Goal: Task Accomplishment & Management: Use online tool/utility

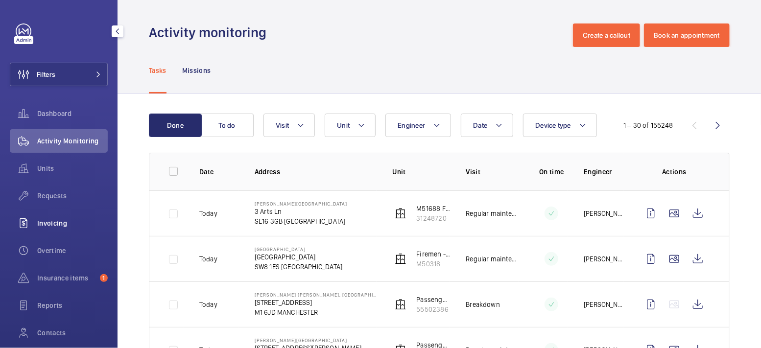
click at [63, 216] on div "Invoicing" at bounding box center [59, 222] width 98 height 23
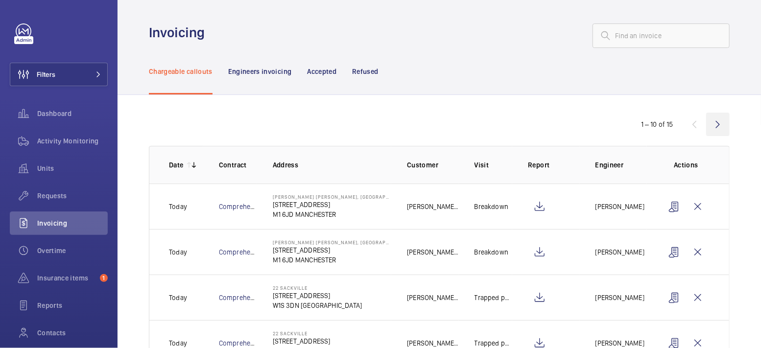
click at [718, 124] on wm-front-icon-button at bounding box center [717, 124] width 23 height 23
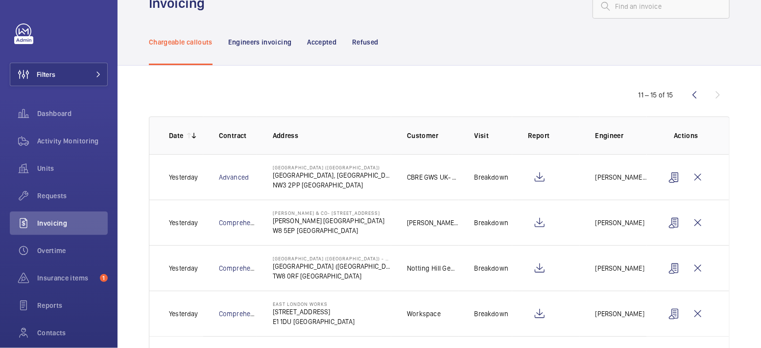
scroll to position [85, 0]
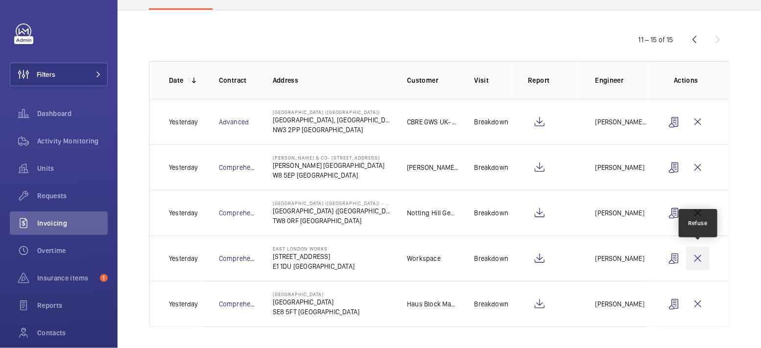
click at [702, 253] on wm-front-icon-button at bounding box center [697, 258] width 23 height 23
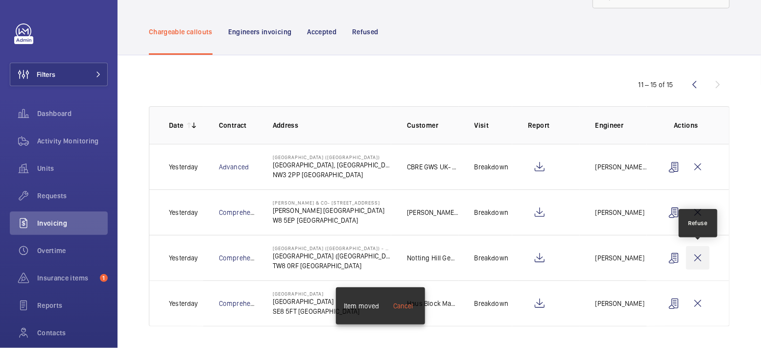
click at [701, 254] on wm-front-icon-button at bounding box center [697, 257] width 23 height 23
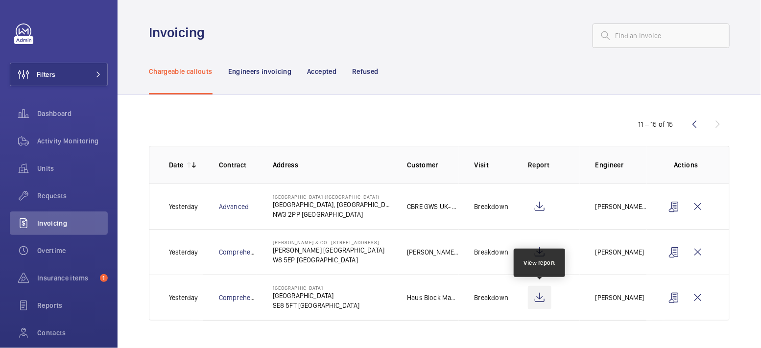
click at [540, 293] on wm-front-icon-button at bounding box center [539, 297] width 23 height 23
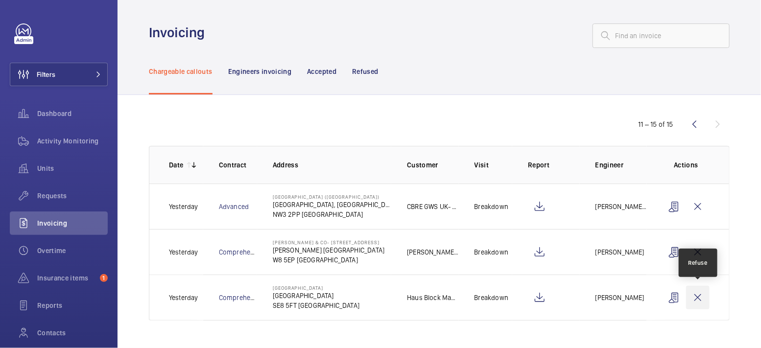
click at [702, 297] on wm-front-icon-button at bounding box center [697, 297] width 23 height 23
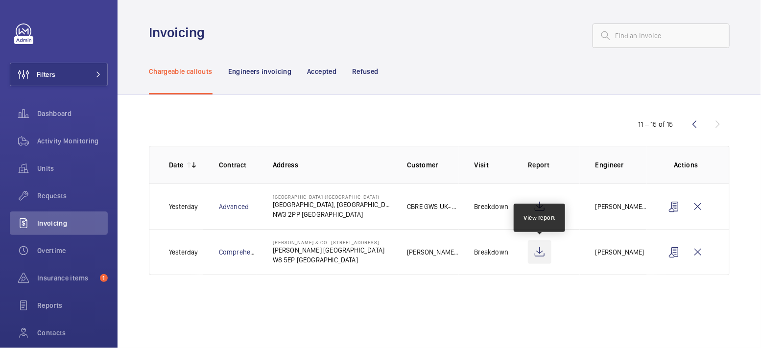
click at [537, 252] on wm-front-icon-button at bounding box center [539, 251] width 23 height 23
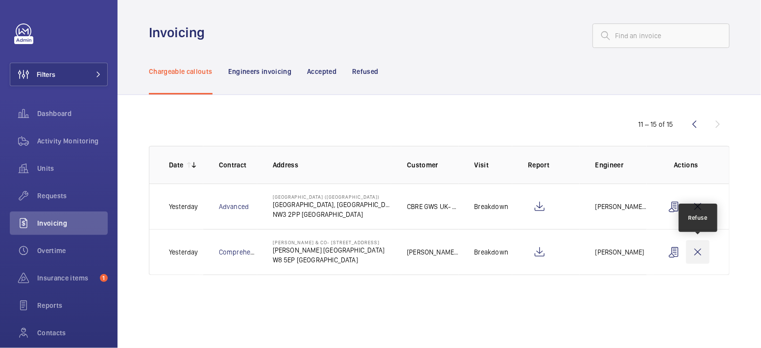
click at [700, 251] on wm-front-icon-button at bounding box center [697, 251] width 23 height 23
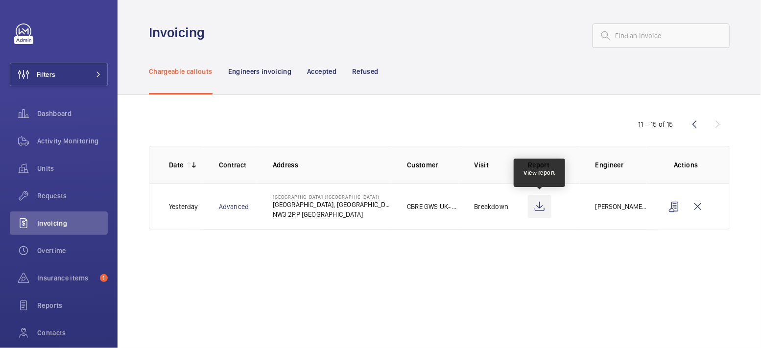
click at [543, 206] on wm-front-icon-button at bounding box center [539, 206] width 23 height 23
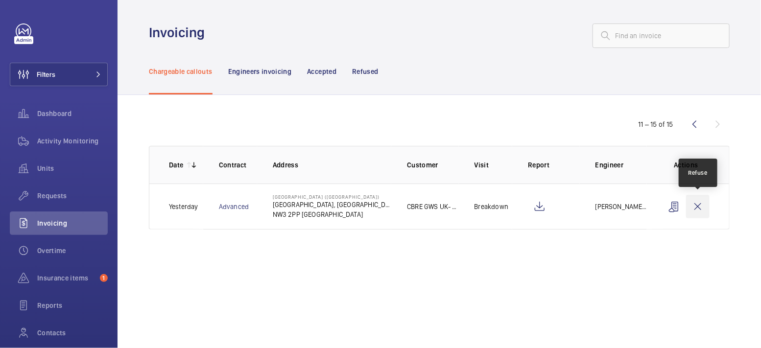
click at [702, 210] on wm-front-icon-button at bounding box center [697, 206] width 23 height 23
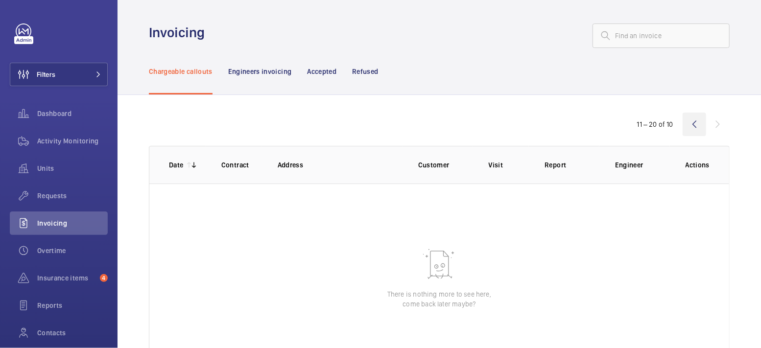
click at [693, 124] on wm-front-icon-button at bounding box center [693, 124] width 23 height 23
click at [70, 139] on span "Activity Monitoring" at bounding box center [72, 141] width 70 height 10
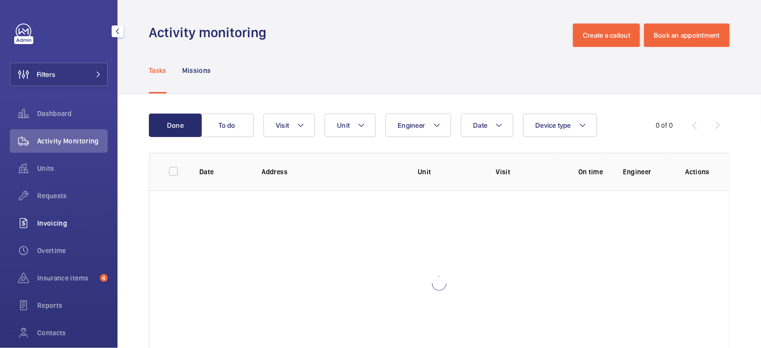
click at [60, 221] on span "Invoicing" at bounding box center [72, 223] width 70 height 10
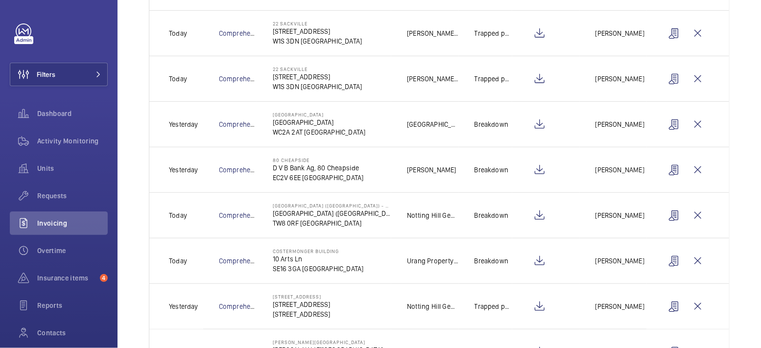
scroll to position [310, 0]
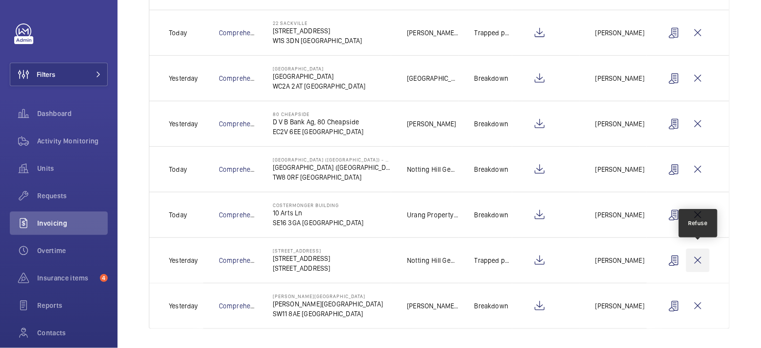
click at [703, 257] on wm-front-icon-button at bounding box center [697, 260] width 23 height 23
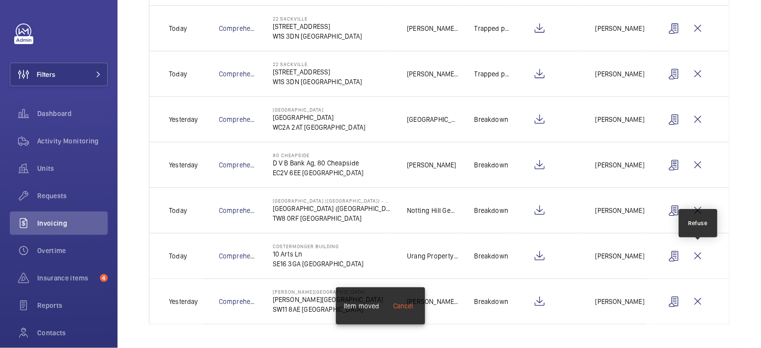
scroll to position [265, 0]
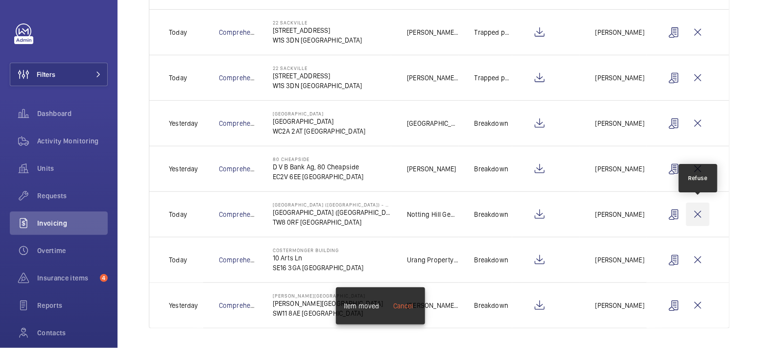
click at [701, 211] on wm-front-icon-button at bounding box center [697, 214] width 23 height 23
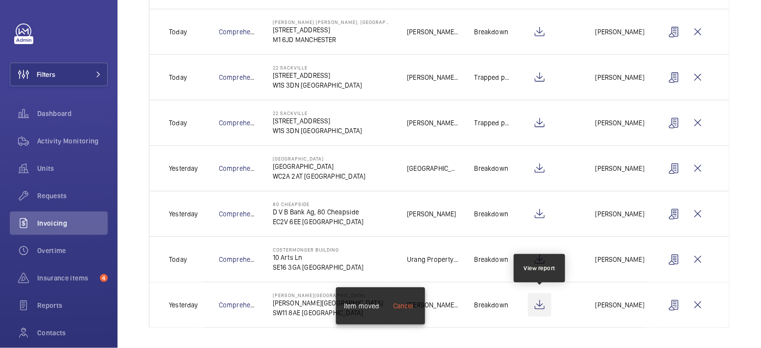
click at [538, 306] on wm-front-icon-button at bounding box center [539, 304] width 23 height 23
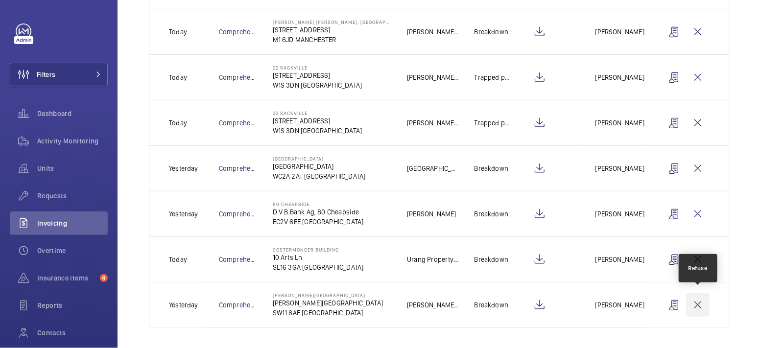
click at [701, 305] on wm-front-icon-button at bounding box center [697, 304] width 23 height 23
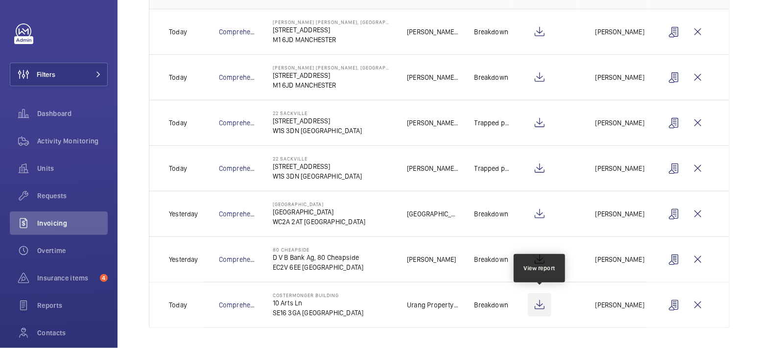
click at [540, 303] on wm-front-icon-button at bounding box center [539, 304] width 23 height 23
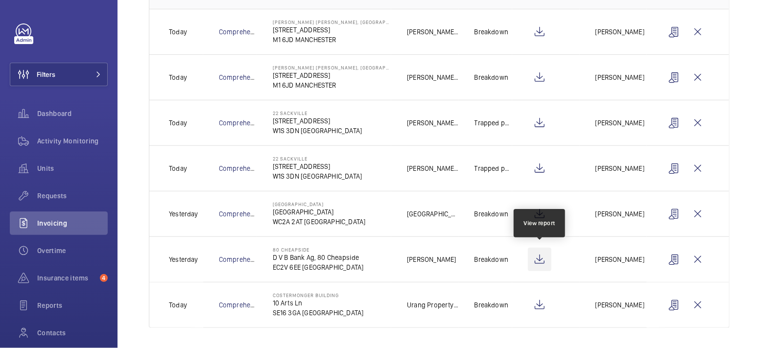
click at [538, 262] on wm-front-icon-button at bounding box center [539, 259] width 23 height 23
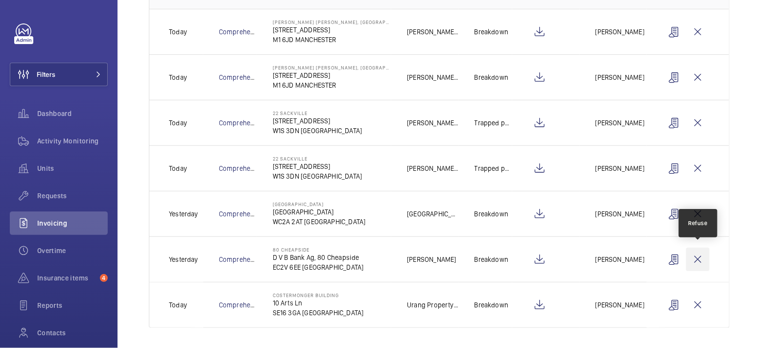
click at [699, 259] on wm-front-icon-button at bounding box center [697, 259] width 23 height 23
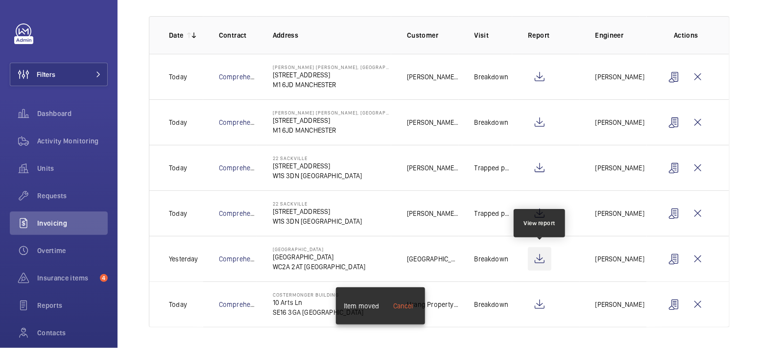
click at [543, 260] on wm-front-icon-button at bounding box center [539, 258] width 23 height 23
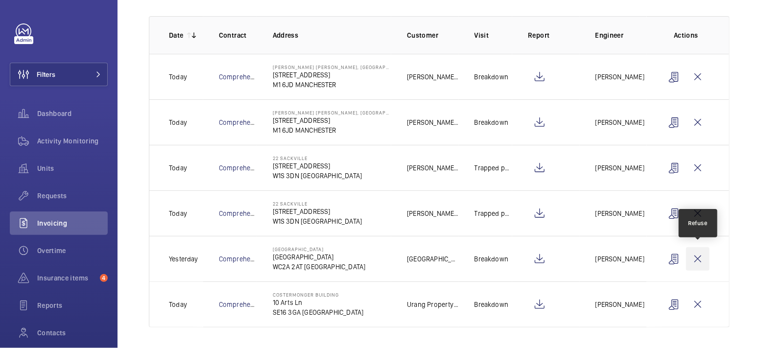
click at [700, 255] on wm-front-icon-button at bounding box center [697, 258] width 23 height 23
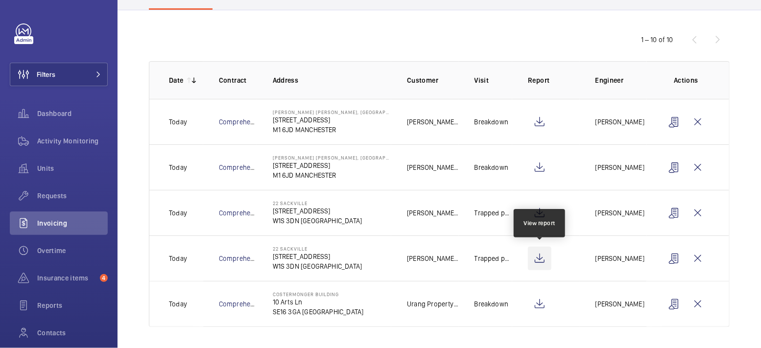
click at [537, 255] on wm-front-icon-button at bounding box center [539, 258] width 23 height 23
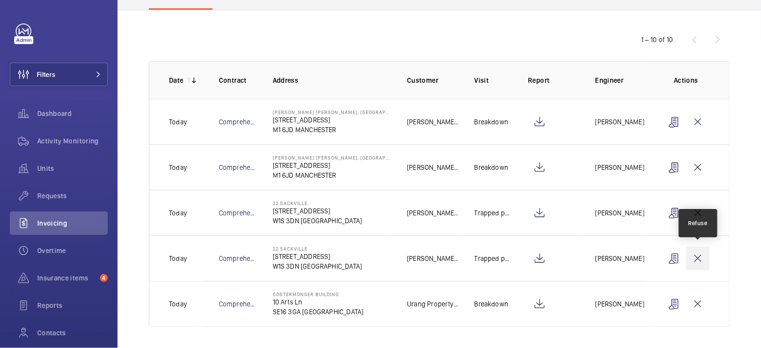
click at [702, 261] on wm-front-icon-button at bounding box center [697, 258] width 23 height 23
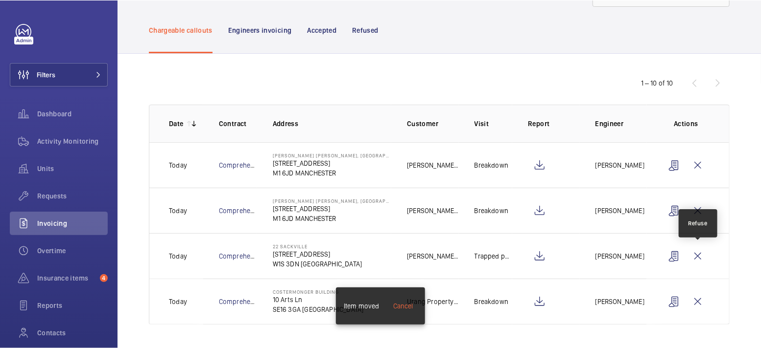
scroll to position [40, 0]
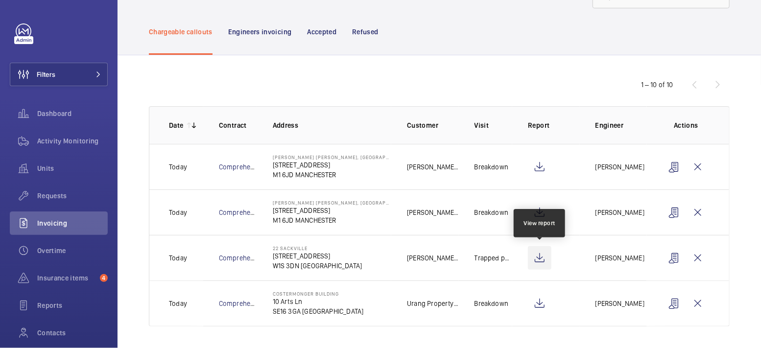
click at [538, 253] on wm-front-icon-button at bounding box center [539, 257] width 23 height 23
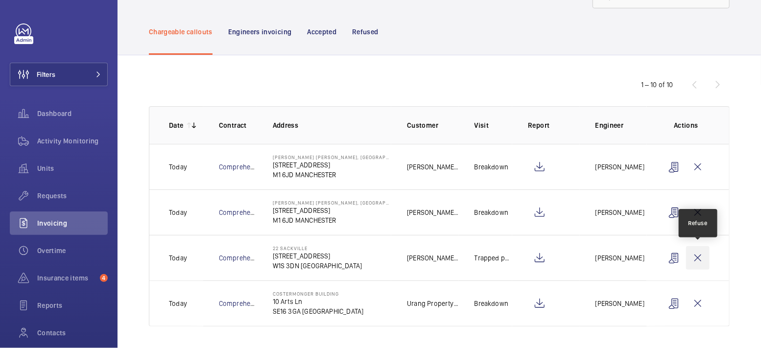
click at [700, 257] on wm-front-icon-button at bounding box center [697, 257] width 23 height 23
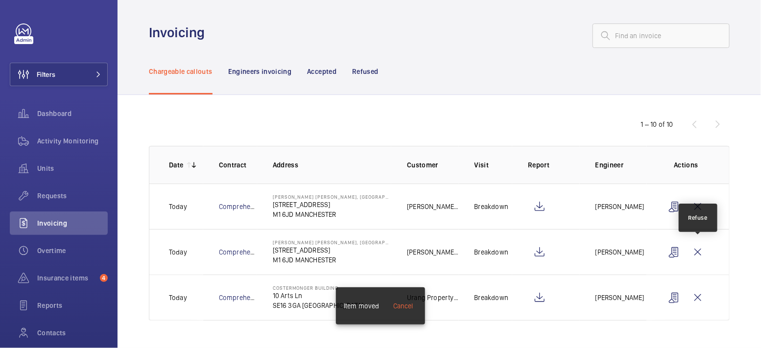
scroll to position [0, 0]
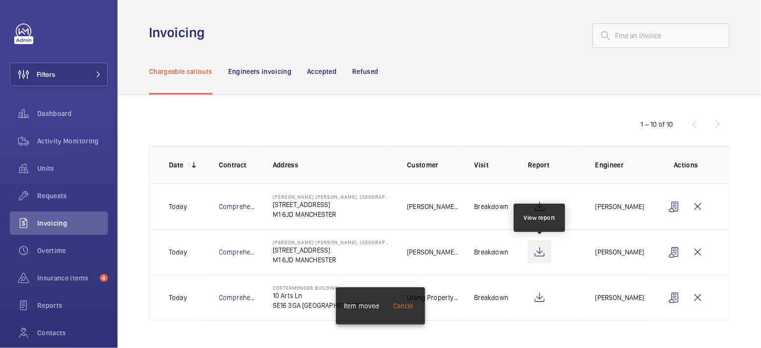
click at [544, 251] on wm-front-icon-button at bounding box center [539, 251] width 23 height 23
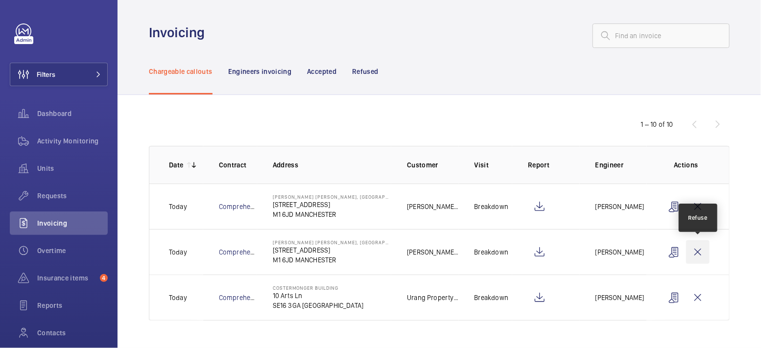
click at [702, 250] on wm-front-icon-button at bounding box center [697, 251] width 23 height 23
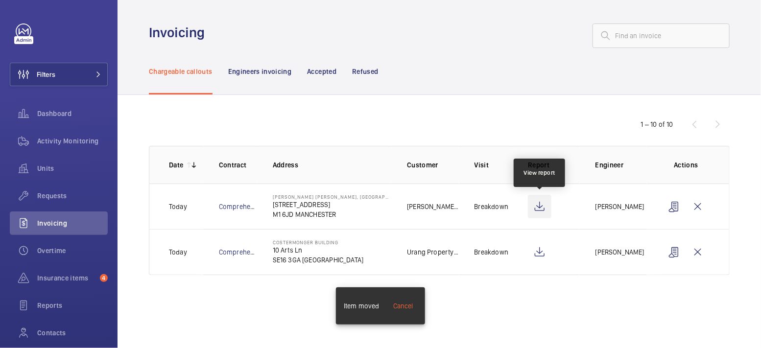
click at [543, 205] on wm-front-icon-button at bounding box center [539, 206] width 23 height 23
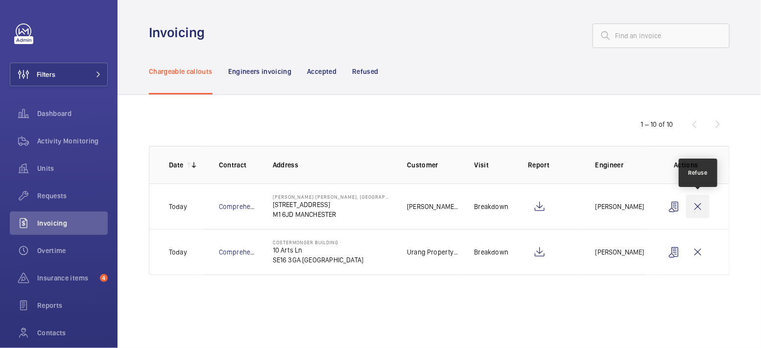
click at [696, 204] on wm-front-icon-button at bounding box center [697, 206] width 23 height 23
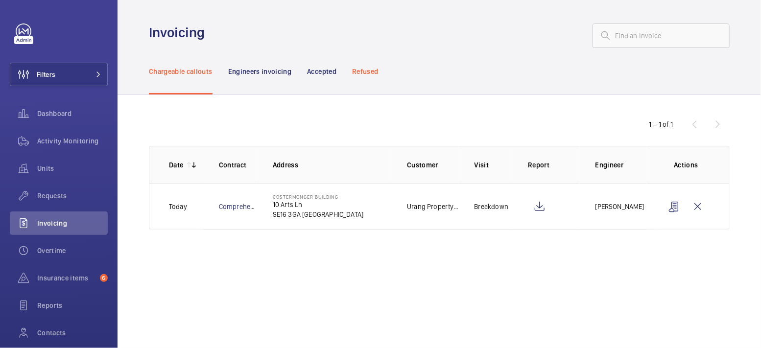
click at [368, 70] on p "Refused" at bounding box center [365, 72] width 26 height 10
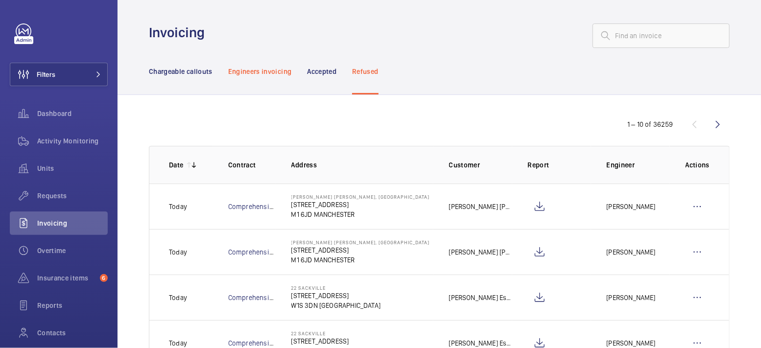
click at [265, 73] on p "Engineers invoicing" at bounding box center [260, 72] width 64 height 10
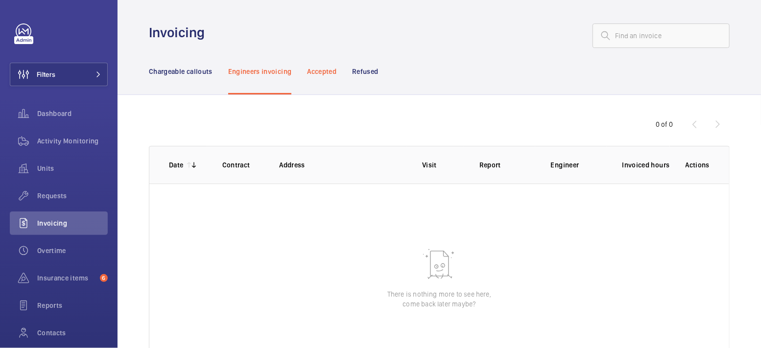
click at [324, 75] on p "Accepted" at bounding box center [321, 72] width 29 height 10
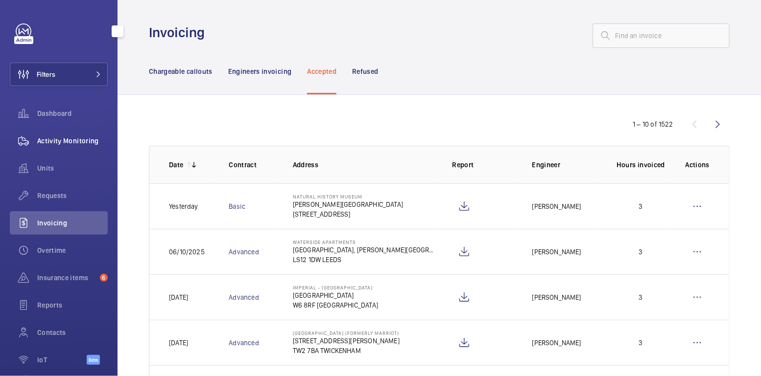
click at [83, 142] on span "Activity Monitoring" at bounding box center [72, 141] width 70 height 10
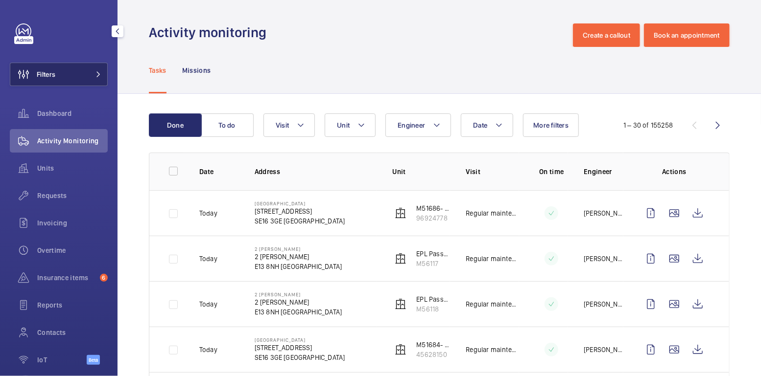
click at [80, 77] on button "Filters" at bounding box center [59, 74] width 98 height 23
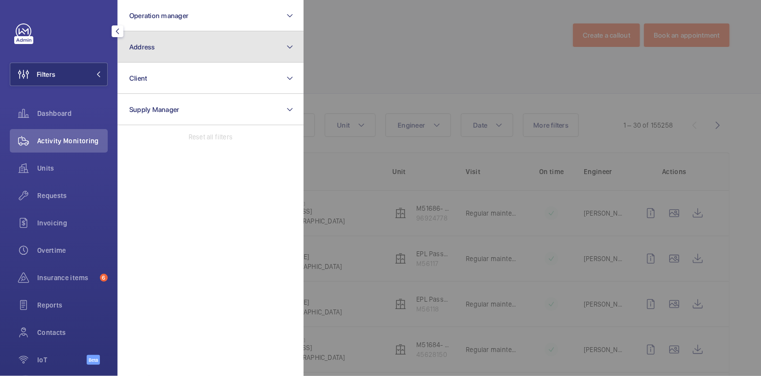
click at [161, 46] on button "Address" at bounding box center [210, 46] width 186 height 31
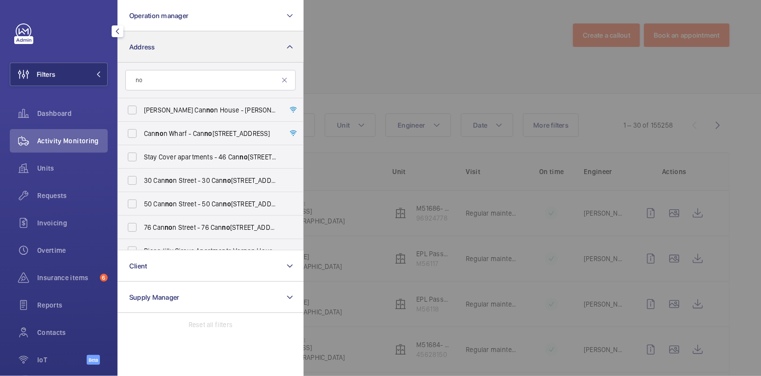
type input "n"
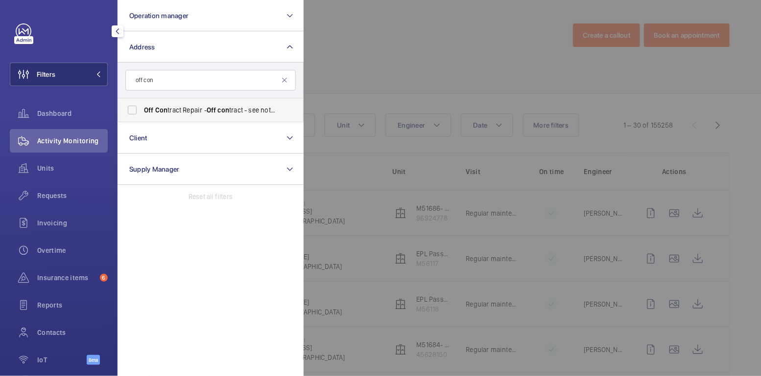
type input "off con"
drag, startPoint x: 182, startPoint y: 107, endPoint x: 192, endPoint y: 105, distance: 10.5
click at [182, 105] on span "Off Con tract Repair - Off con tract - see notes in description, LONDON XXXX" at bounding box center [211, 110] width 135 height 10
click at [142, 105] on input "Off Con tract Repair - Off con tract - see notes in description, LONDON XXXX" at bounding box center [132, 110] width 20 height 20
checkbox input "true"
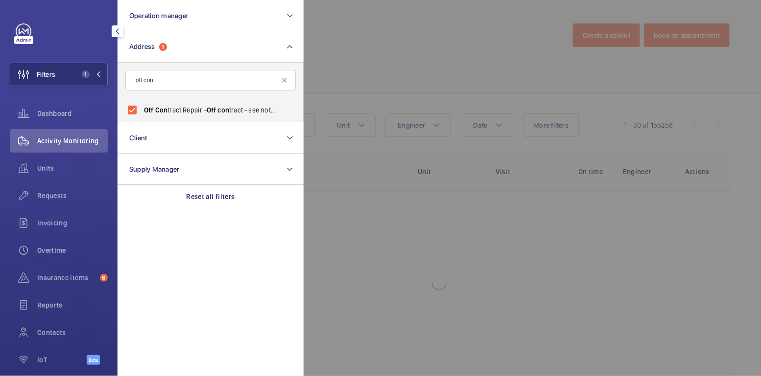
click at [342, 49] on div at bounding box center [683, 188] width 761 height 376
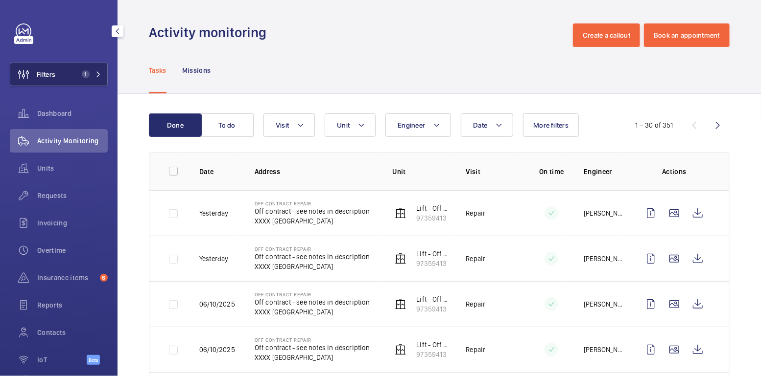
click at [82, 75] on span "1" at bounding box center [86, 74] width 8 height 8
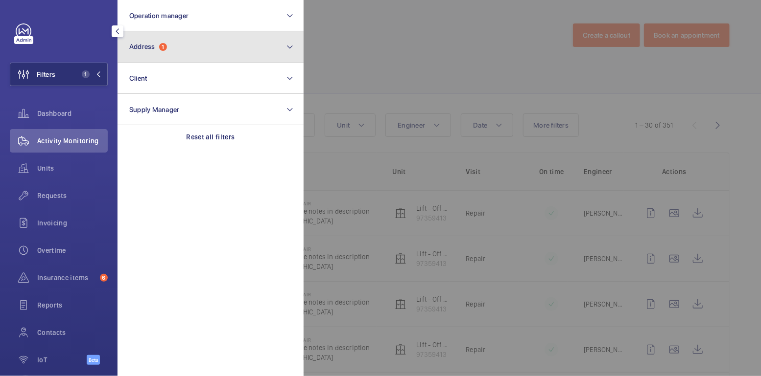
click at [162, 56] on button "Address 1" at bounding box center [210, 46] width 186 height 31
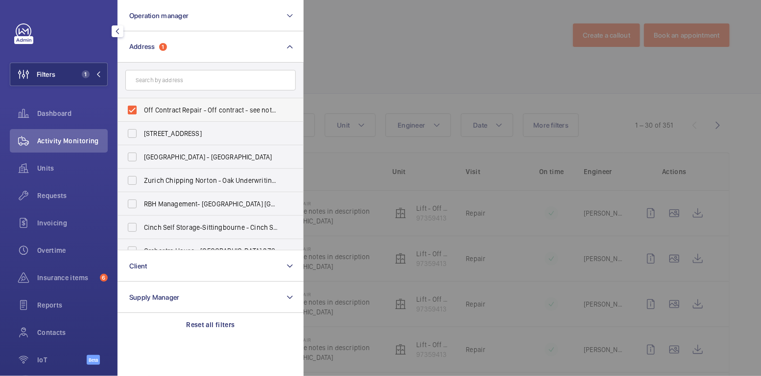
click at [154, 107] on span "Off Contract Repair - Off contract - see notes in description, LONDON XXXX" at bounding box center [211, 110] width 135 height 10
click at [142, 107] on input "Off Contract Repair - Off contract - see notes in description, LONDON XXXX" at bounding box center [132, 110] width 20 height 20
checkbox input "false"
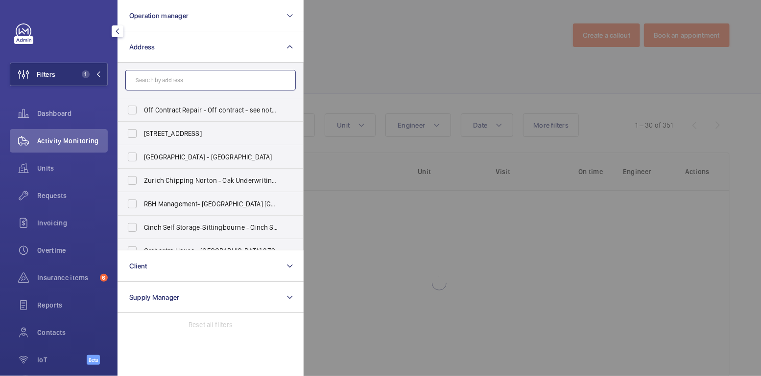
click at [168, 83] on input "text" at bounding box center [210, 80] width 170 height 21
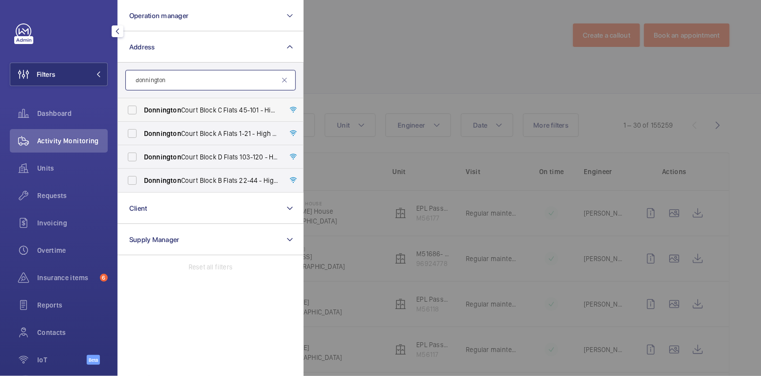
type input "donnington"
click at [208, 109] on span "Donnington Court Block C Flats 45-101 - High Risk Building - Donnington Court B…" at bounding box center [211, 110] width 135 height 10
click at [142, 109] on input "Donnington Court Block C Flats 45-101 - High Risk Building - Donnington Court B…" at bounding box center [132, 110] width 20 height 20
checkbox input "true"
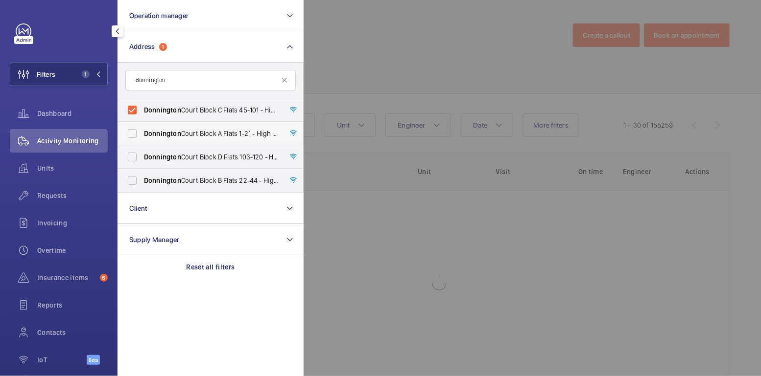
click at [199, 125] on label "Donnington Court Block A Flats 1-21 - High Risk Building - Donnington Court Blo…" at bounding box center [203, 133] width 170 height 23
click at [142, 125] on input "Donnington Court Block A Flats 1-21 - High Risk Building - Donnington Court Blo…" at bounding box center [132, 134] width 20 height 20
checkbox input "true"
click at [194, 153] on span "Donnington Court Block D Flats 103-120 - High Risk Building - Donnington Court …" at bounding box center [211, 157] width 135 height 10
click at [142, 153] on input "Donnington Court Block D Flats 103-120 - High Risk Building - Donnington Court …" at bounding box center [132, 157] width 20 height 20
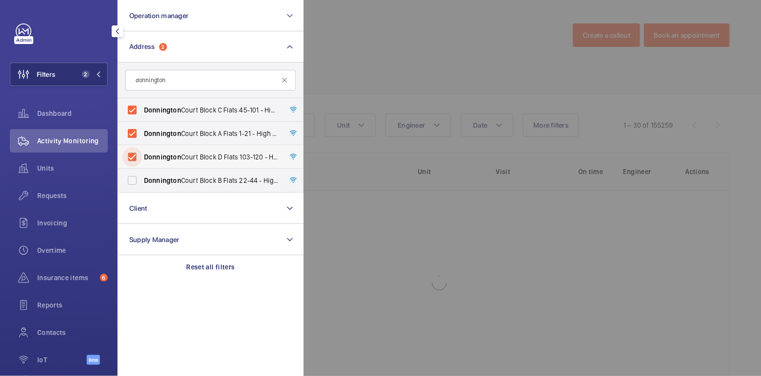
checkbox input "true"
click at [193, 176] on span "Donnington Court Block B Flats 22-44 - High Risk Building - Donnington Court Bl…" at bounding box center [211, 181] width 135 height 10
click at [142, 176] on input "Donnington Court Block B Flats 22-44 - High Risk Building - Donnington Court Bl…" at bounding box center [132, 181] width 20 height 20
checkbox input "true"
click at [363, 65] on div at bounding box center [683, 188] width 761 height 376
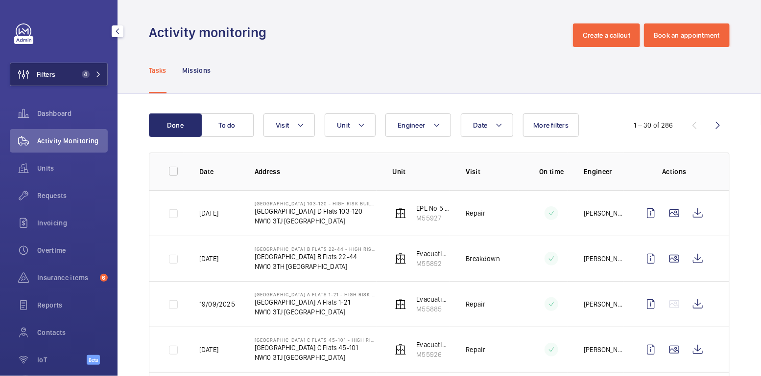
click at [82, 74] on span "4" at bounding box center [86, 74] width 8 height 8
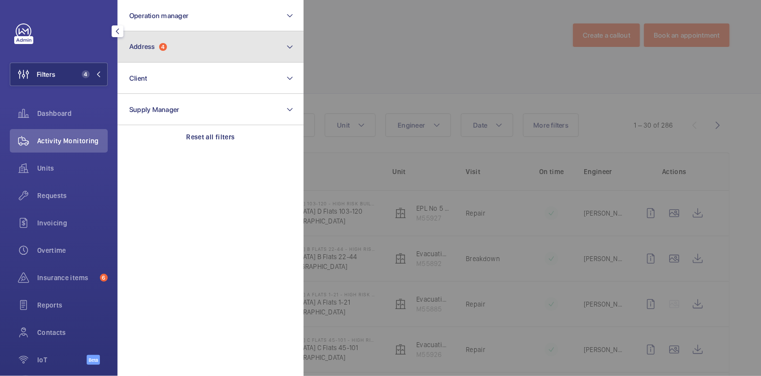
drag, startPoint x: 158, startPoint y: 49, endPoint x: 161, endPoint y: 59, distance: 10.2
click at [159, 49] on span "Address 4" at bounding box center [148, 47] width 38 height 8
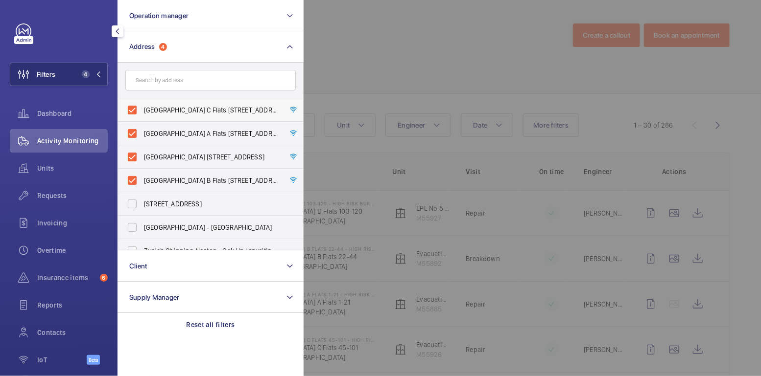
click at [159, 109] on span "Donnington Court Block C Flats 45-101 - High Risk Building - Donnington Court B…" at bounding box center [211, 110] width 135 height 10
click at [142, 109] on input "Donnington Court Block C Flats 45-101 - High Risk Building - Donnington Court B…" at bounding box center [132, 110] width 20 height 20
checkbox input "false"
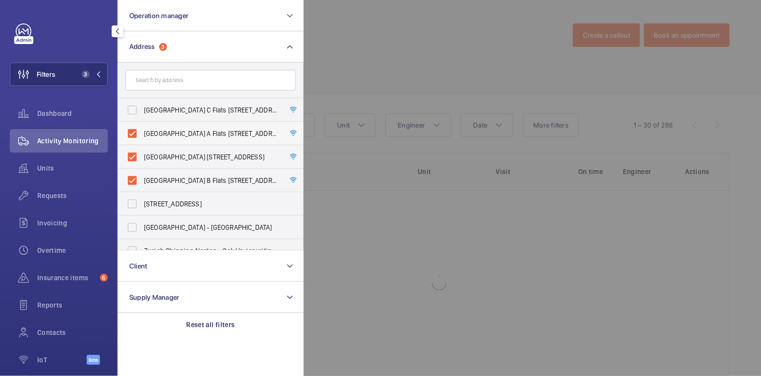
drag, startPoint x: 159, startPoint y: 130, endPoint x: 159, endPoint y: 139, distance: 9.3
click at [159, 129] on span "Donnington Court Block A Flats 1-21 - High Risk Building - Donnington Court Blo…" at bounding box center [211, 134] width 135 height 10
click at [142, 129] on input "Donnington Court Block A Flats 1-21 - High Risk Building - Donnington Court Blo…" at bounding box center [132, 134] width 20 height 20
checkbox input "false"
click at [158, 152] on span "Donnington Court Block D Flats 103-120 - High Risk Building - Donnington Court …" at bounding box center [211, 157] width 135 height 10
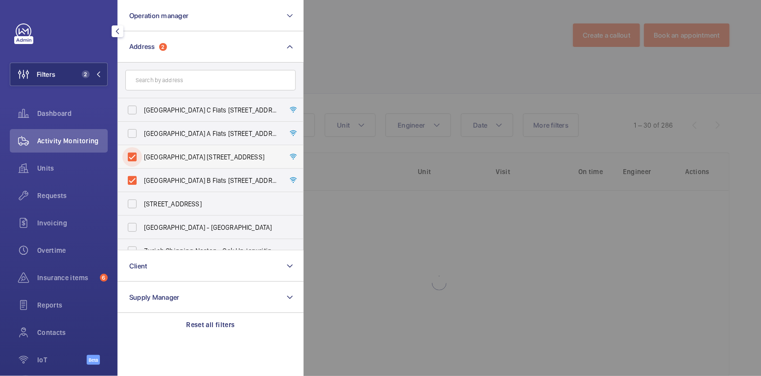
click at [142, 152] on input "Donnington Court Block D Flats 103-120 - High Risk Building - Donnington Court …" at bounding box center [132, 157] width 20 height 20
checkbox input "false"
click at [158, 181] on span "Donnington Court Block B Flats 22-44 - High Risk Building - Donnington Court Bl…" at bounding box center [211, 181] width 135 height 10
click at [142, 181] on input "Donnington Court Block B Flats 22-44 - High Risk Building - Donnington Court Bl…" at bounding box center [132, 181] width 20 height 20
checkbox input "false"
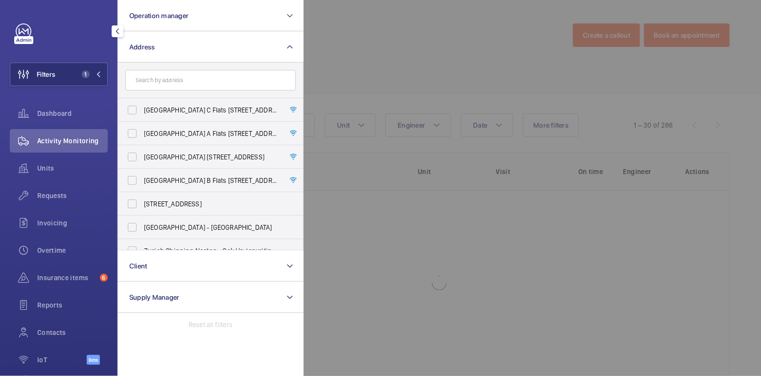
click at [362, 61] on div at bounding box center [683, 188] width 761 height 376
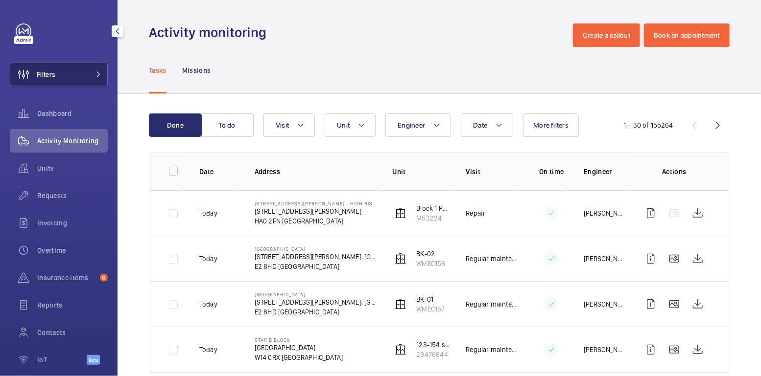
click at [65, 78] on button "Filters" at bounding box center [59, 74] width 98 height 23
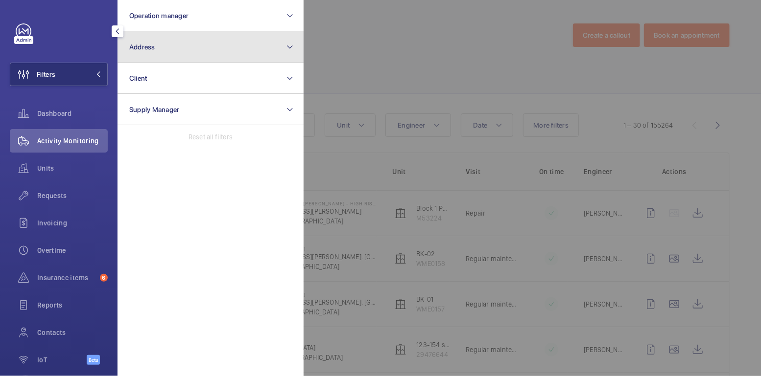
click at [179, 54] on button "Address" at bounding box center [210, 46] width 186 height 31
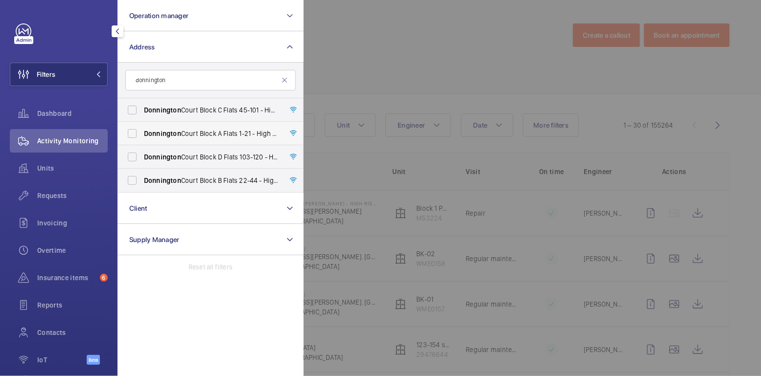
type input "donnington"
click at [212, 132] on span "Donnington Court Block A Flats 1-21 - High Risk Building - Donnington Court Blo…" at bounding box center [211, 134] width 135 height 10
click at [142, 132] on input "Donnington Court Block A Flats 1-21 - High Risk Building - Donnington Court Blo…" at bounding box center [132, 134] width 20 height 20
checkbox input "true"
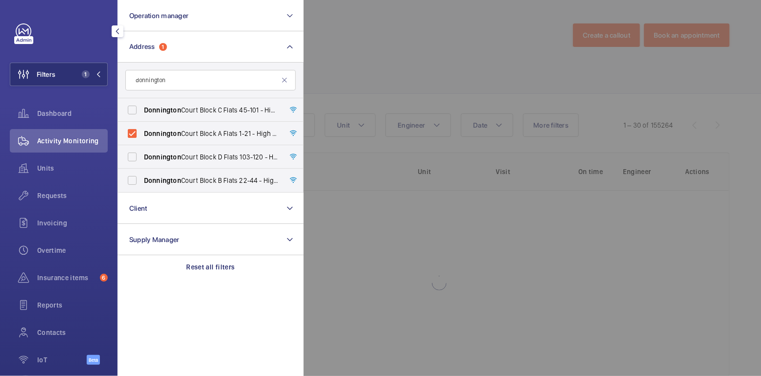
click at [367, 55] on div at bounding box center [683, 188] width 761 height 376
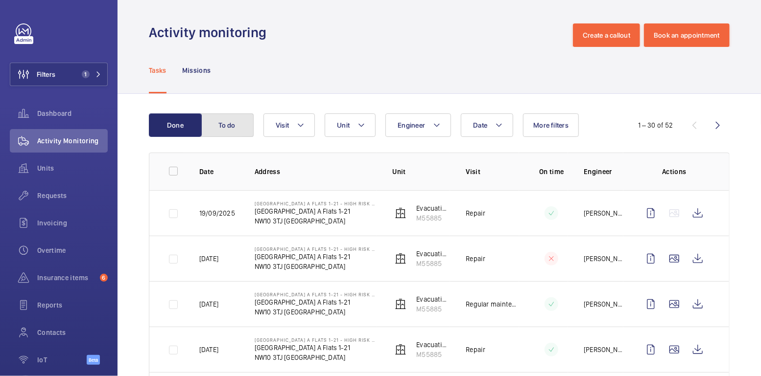
click at [240, 129] on button "To do" at bounding box center [227, 125] width 53 height 23
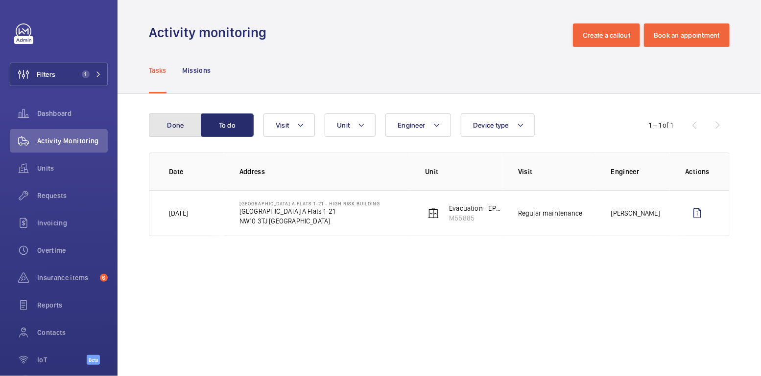
click at [174, 134] on button "Done" at bounding box center [175, 125] width 53 height 23
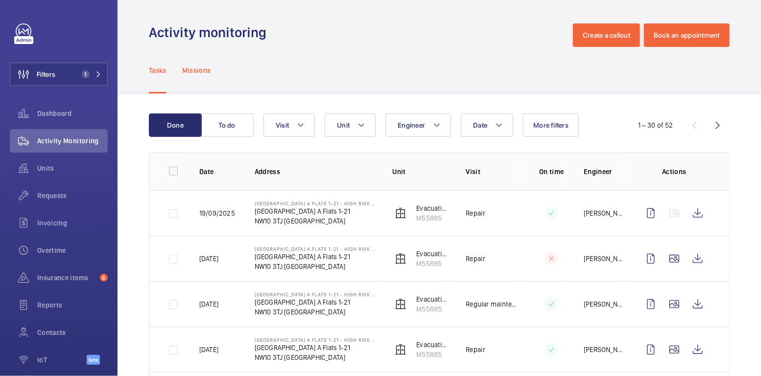
click at [203, 72] on p "Missions" at bounding box center [196, 71] width 29 height 10
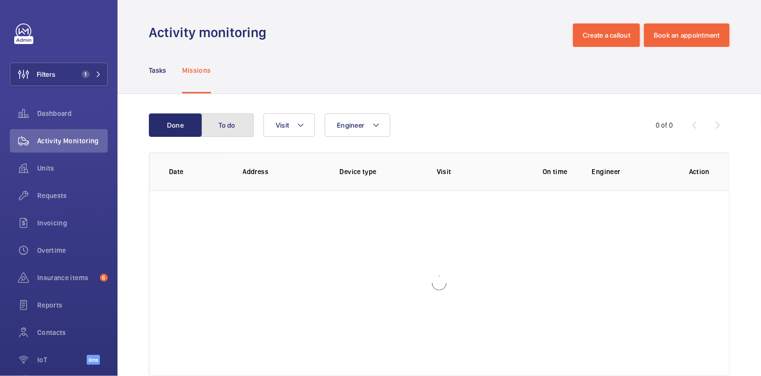
click at [224, 123] on button "To do" at bounding box center [227, 125] width 53 height 23
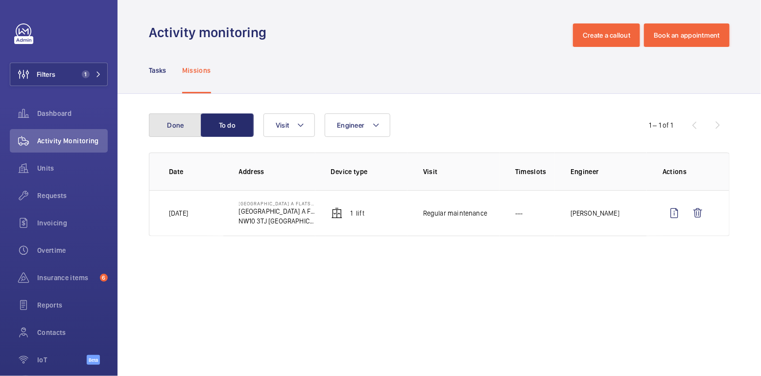
click at [186, 129] on button "Done" at bounding box center [175, 125] width 53 height 23
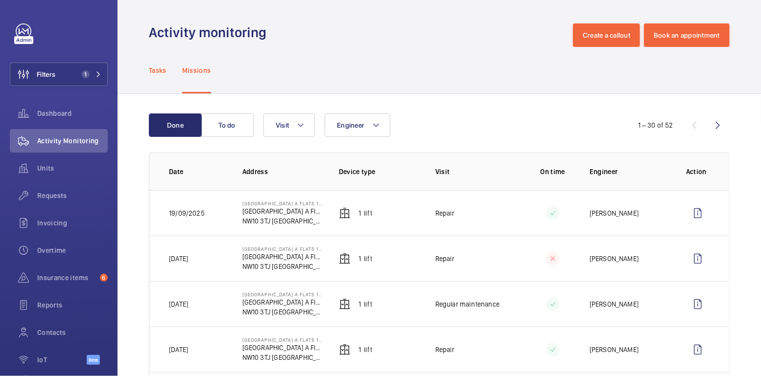
click at [160, 72] on p "Tasks" at bounding box center [158, 71] width 18 height 10
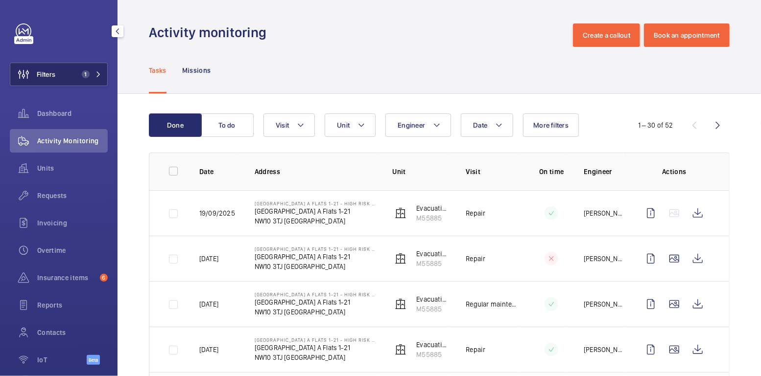
click at [82, 77] on span "1" at bounding box center [86, 74] width 8 height 8
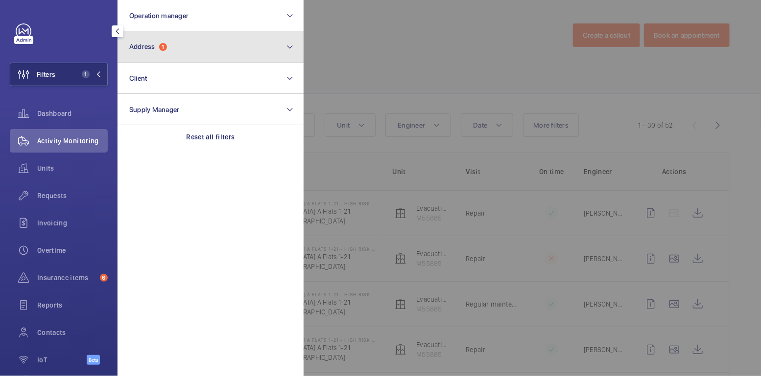
click at [183, 44] on button "Address 1" at bounding box center [210, 46] width 186 height 31
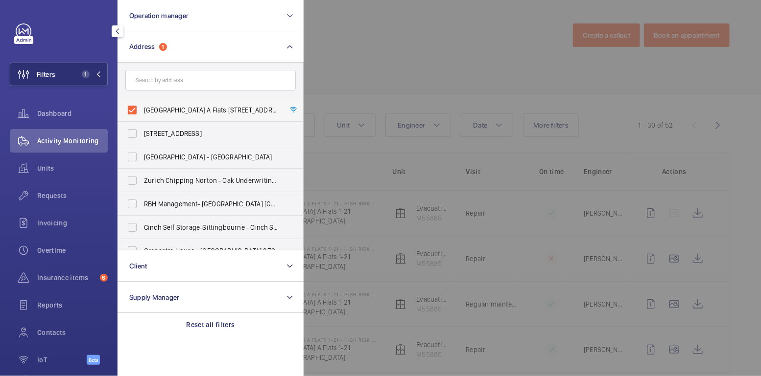
drag, startPoint x: 169, startPoint y: 110, endPoint x: 171, endPoint y: 104, distance: 6.7
click at [169, 110] on span "Donnington Court Block A Flats 1-21 - High Risk Building - Donnington Court Blo…" at bounding box center [211, 110] width 135 height 10
click at [142, 110] on input "Donnington Court Block A Flats 1-21 - High Risk Building - Donnington Court Blo…" at bounding box center [132, 110] width 20 height 20
checkbox input "false"
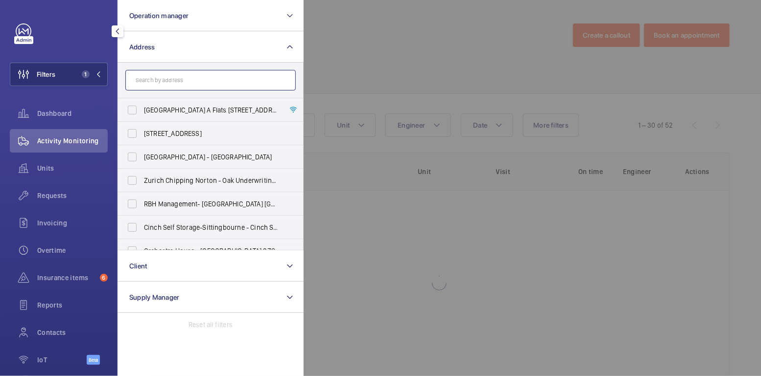
click at [173, 82] on input "text" at bounding box center [210, 80] width 170 height 21
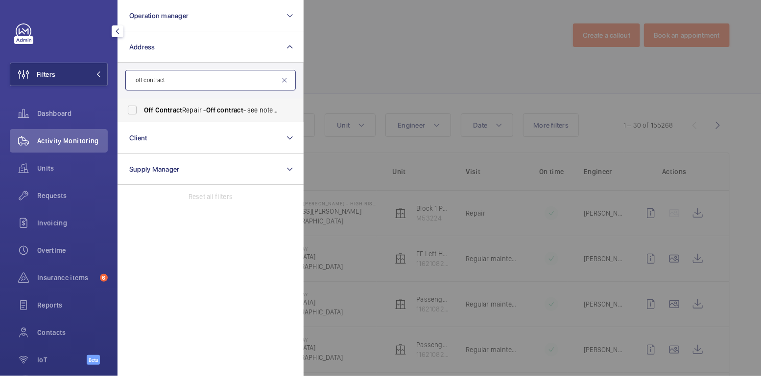
type input "off contract"
click at [189, 110] on span "Off Contract Repair - Off contract - see notes in description, LONDON XXXX" at bounding box center [211, 110] width 135 height 10
click at [142, 110] on input "Off Contract Repair - Off contract - see notes in description, LONDON XXXX" at bounding box center [132, 110] width 20 height 20
checkbox input "true"
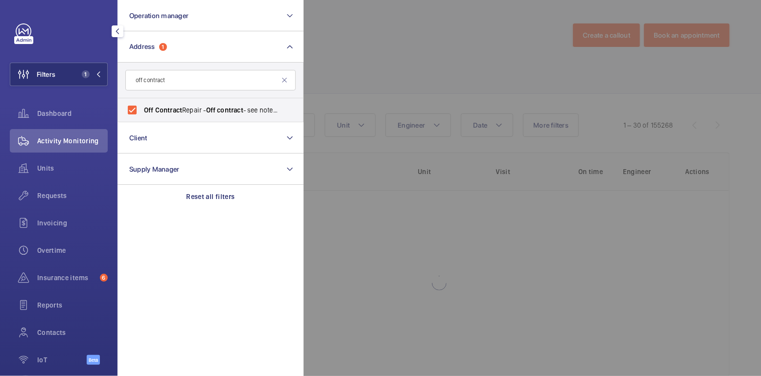
drag, startPoint x: 381, startPoint y: 52, endPoint x: 386, endPoint y: 52, distance: 5.4
click at [381, 53] on div at bounding box center [683, 188] width 761 height 376
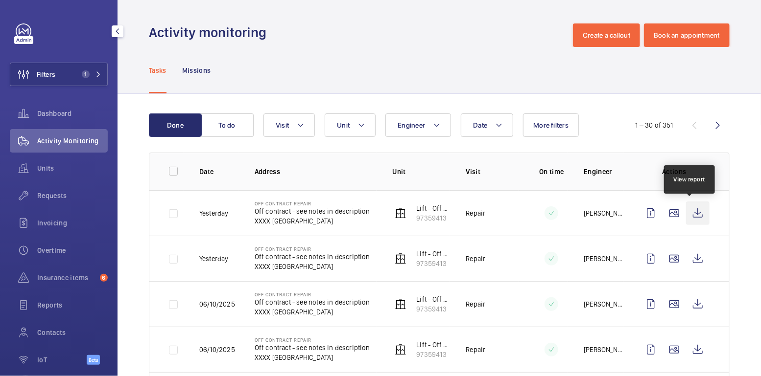
click at [694, 213] on wm-front-icon-button at bounding box center [697, 213] width 23 height 23
